Goal: Task Accomplishment & Management: Manage account settings

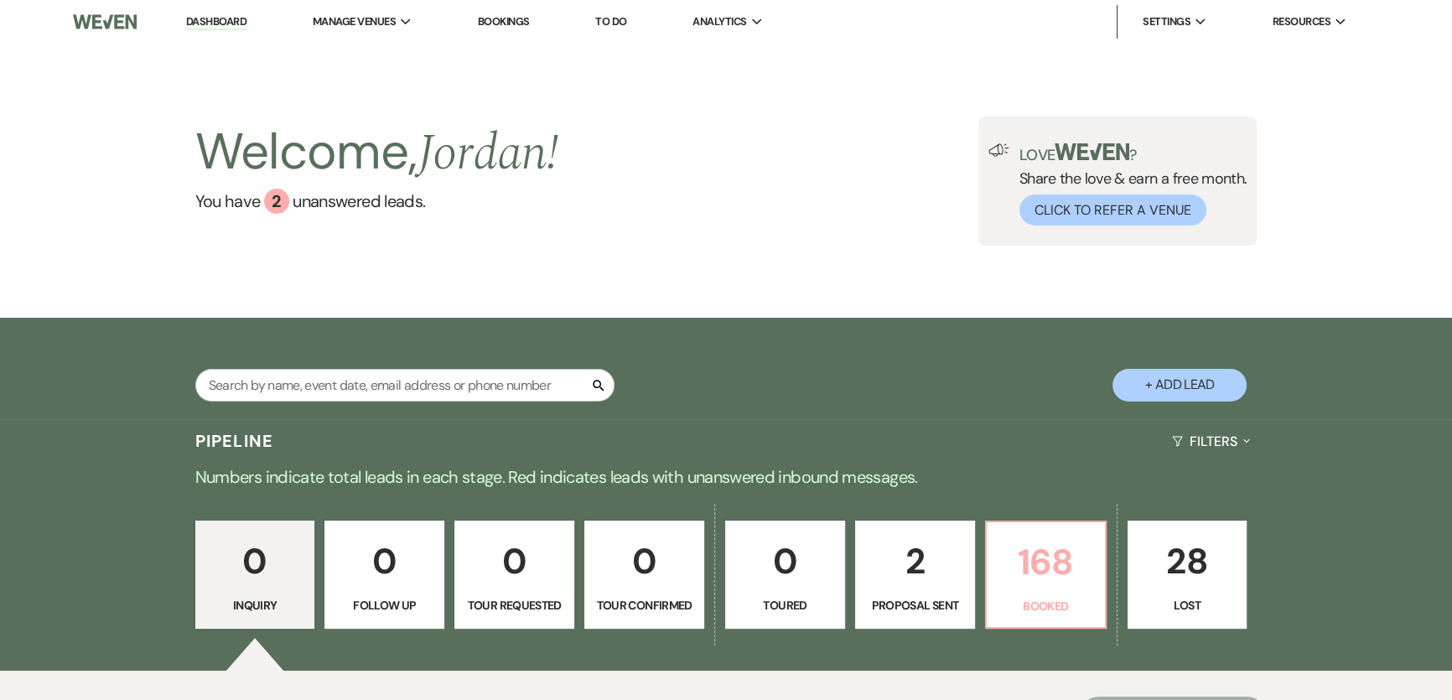
click at [1015, 571] on p "168" at bounding box center [1046, 562] width 98 height 56
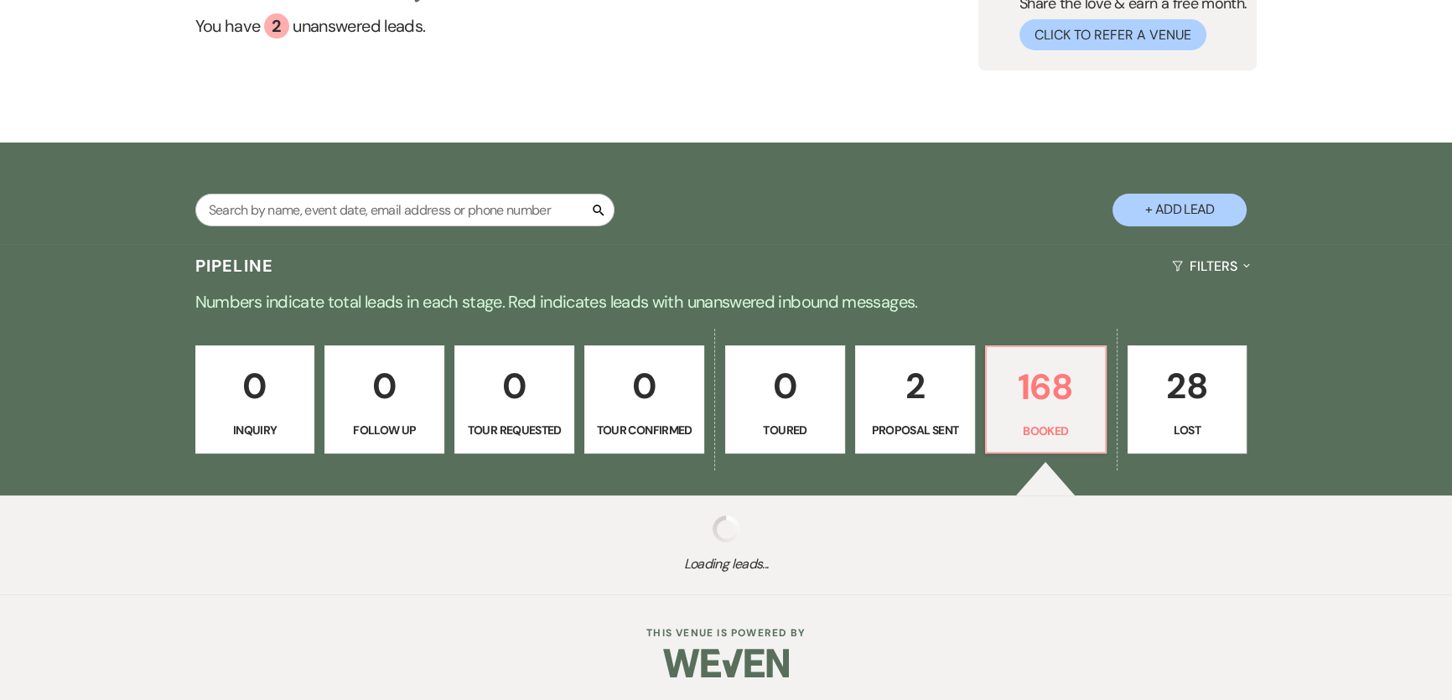
scroll to position [177, 0]
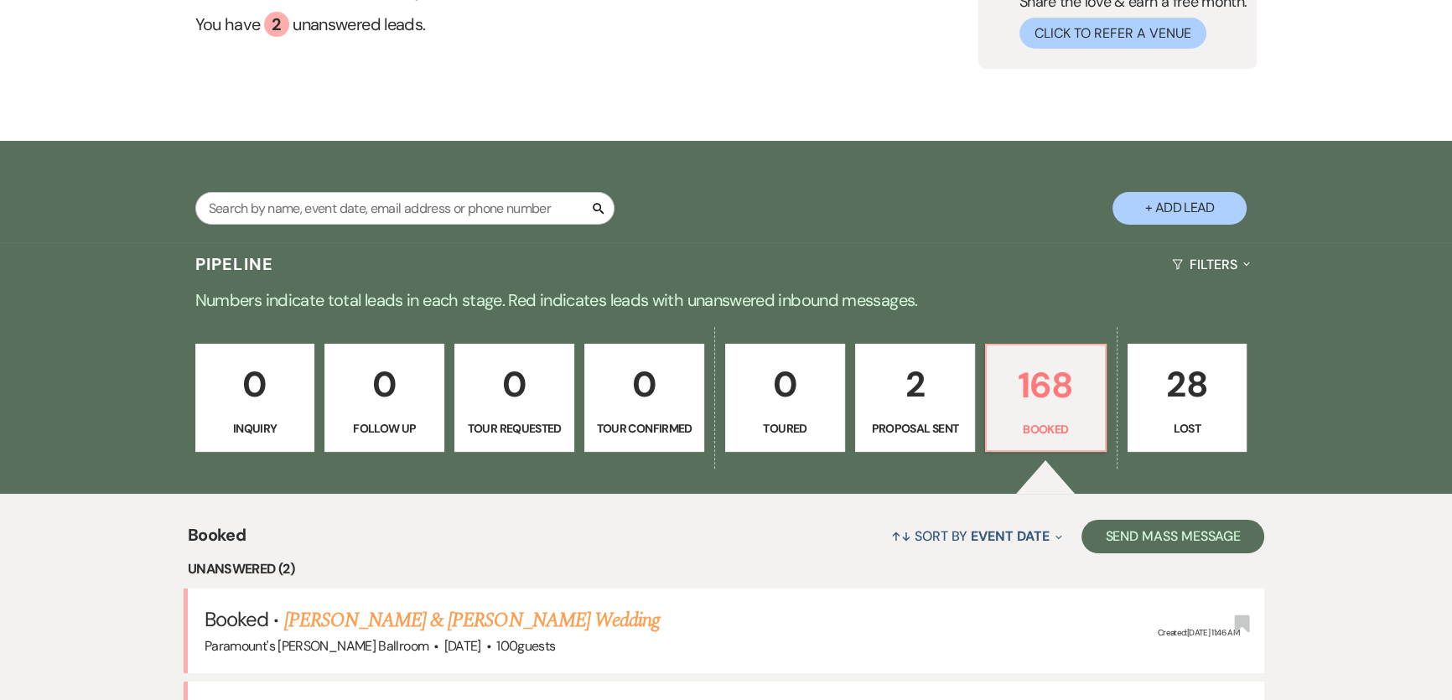
click at [415, 698] on link "[PERSON_NAME] & [PERSON_NAME] Wedding" at bounding box center [472, 713] width 376 height 30
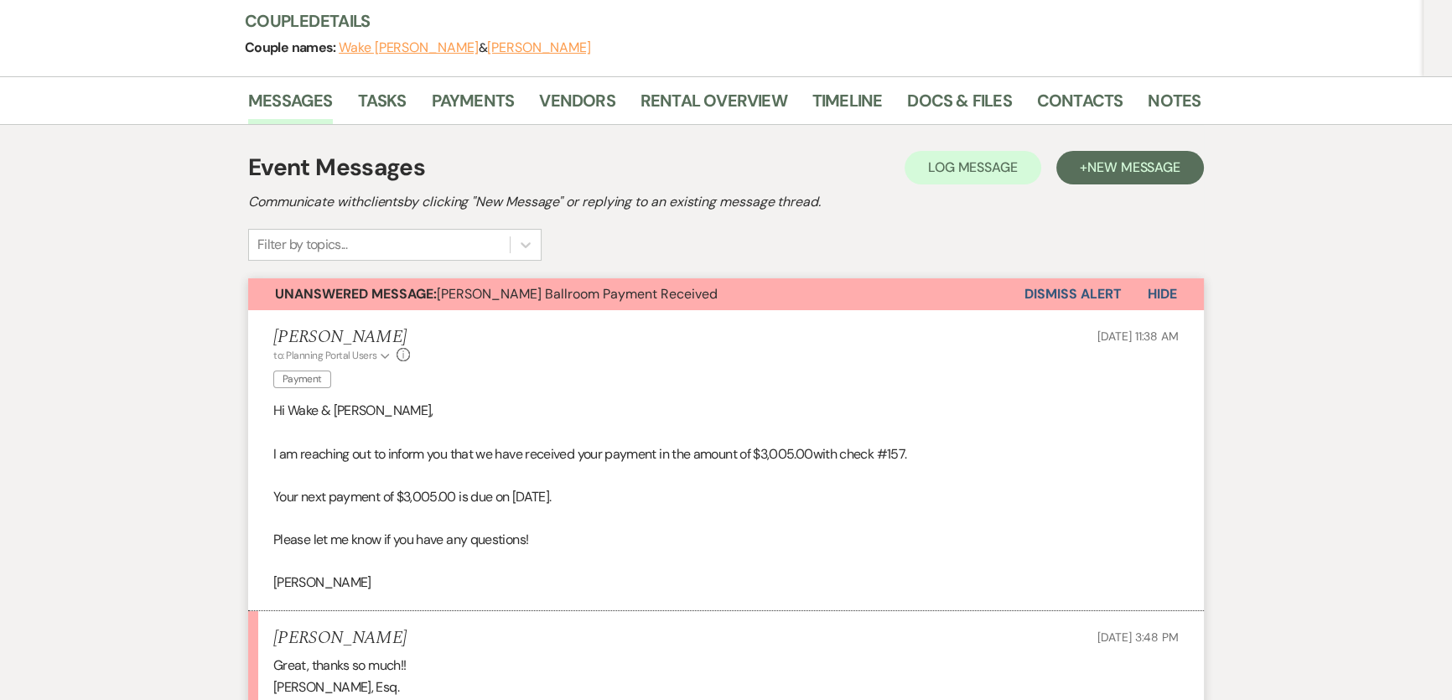
scroll to position [228, 0]
click at [1103, 287] on button "Dismiss Alert" at bounding box center [1073, 293] width 96 height 32
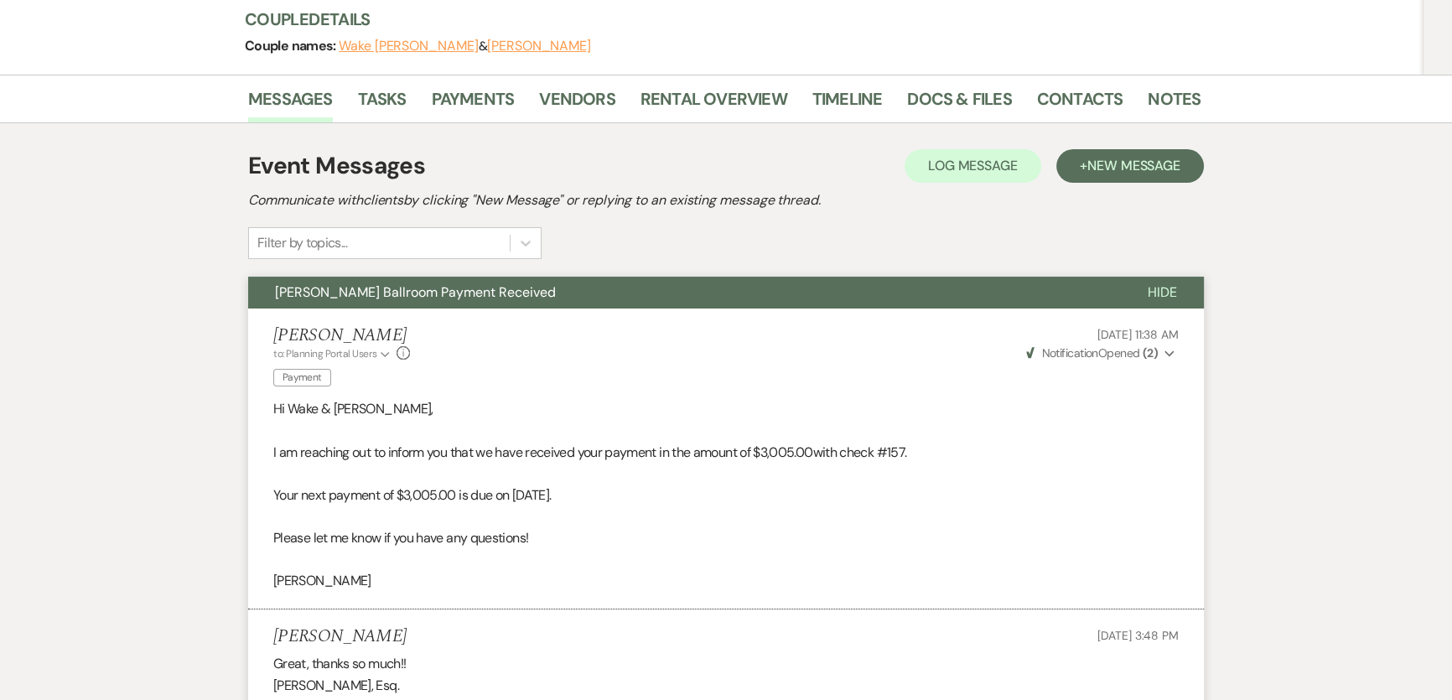
scroll to position [0, 0]
